Goal: Information Seeking & Learning: Learn about a topic

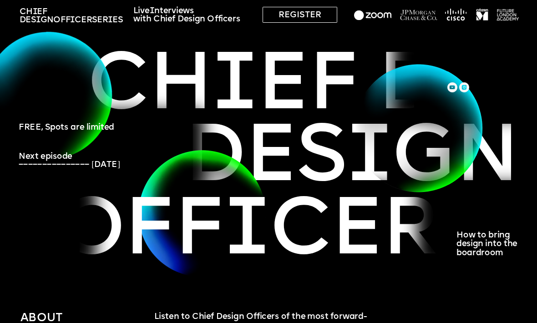
scroll to position [26, 0]
